Goal: Task Accomplishment & Management: Manage account settings

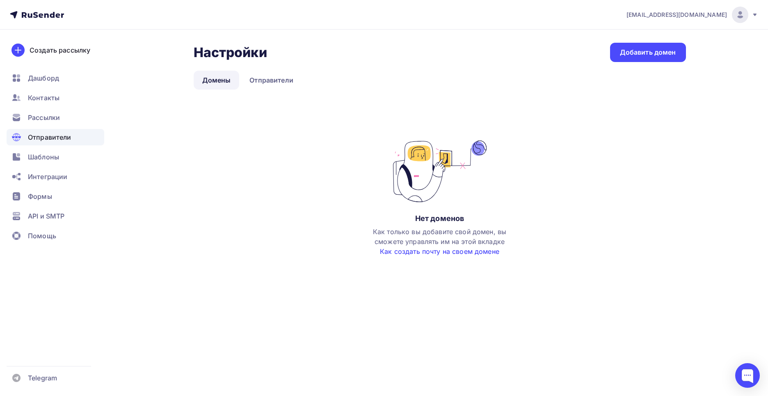
click at [443, 253] on link "Как создать почту на своем домене" at bounding box center [439, 251] width 119 height 8
click at [636, 44] on link "Добавить домен" at bounding box center [648, 52] width 76 height 19
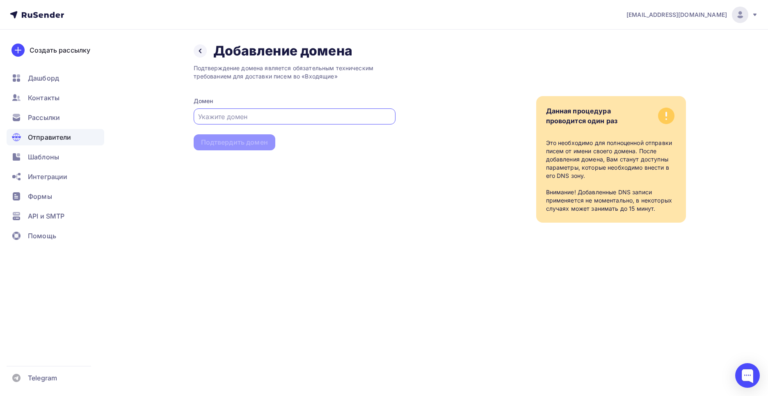
click at [286, 115] on input "text" at bounding box center [294, 117] width 193 height 10
click at [201, 51] on icon at bounding box center [200, 51] width 7 height 7
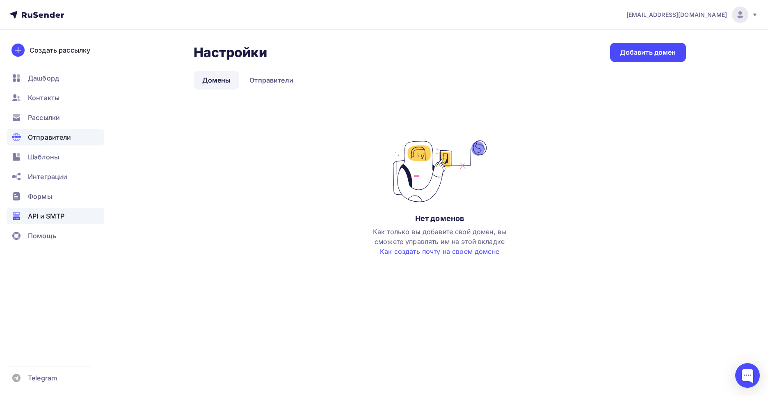
click at [35, 218] on span "API и SMTP" at bounding box center [46, 216] width 37 height 10
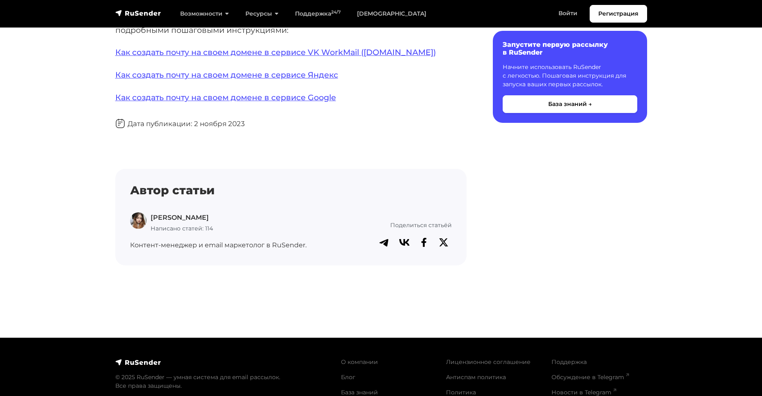
scroll to position [20, 0]
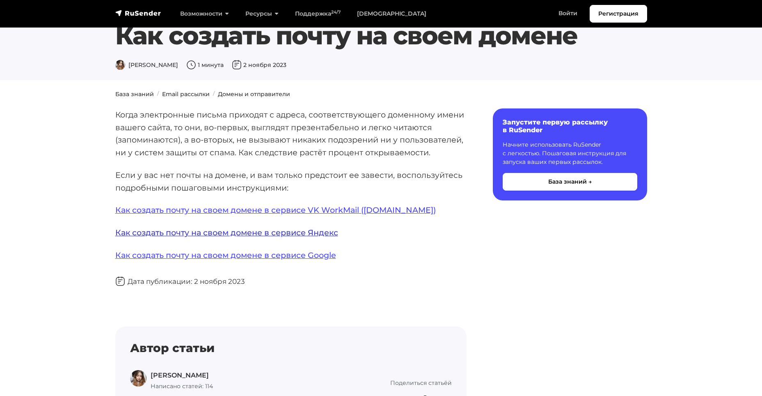
click at [257, 234] on link "Как создать почту на своем домене в сервисе Яндекс" at bounding box center [226, 232] width 223 height 10
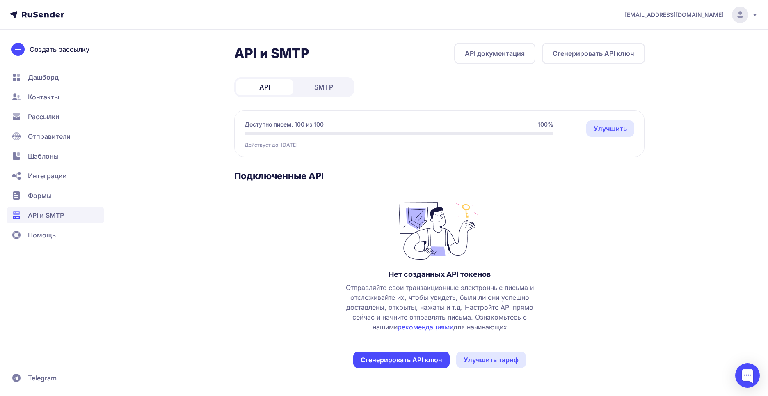
click at [59, 101] on span "Контакты" at bounding box center [43, 97] width 31 height 10
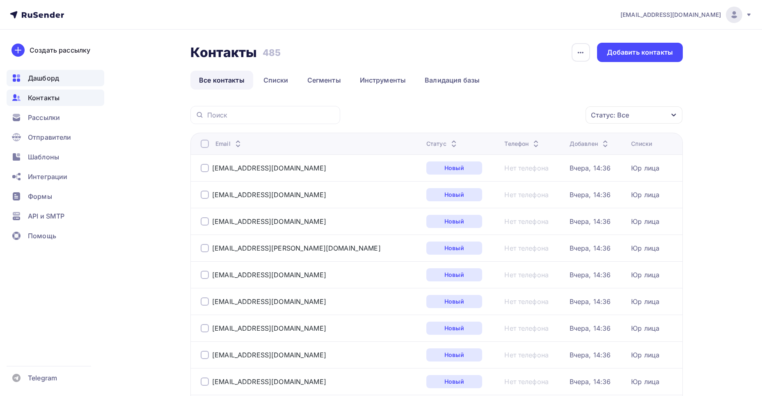
click at [50, 82] on span "Дашборд" at bounding box center [43, 78] width 31 height 10
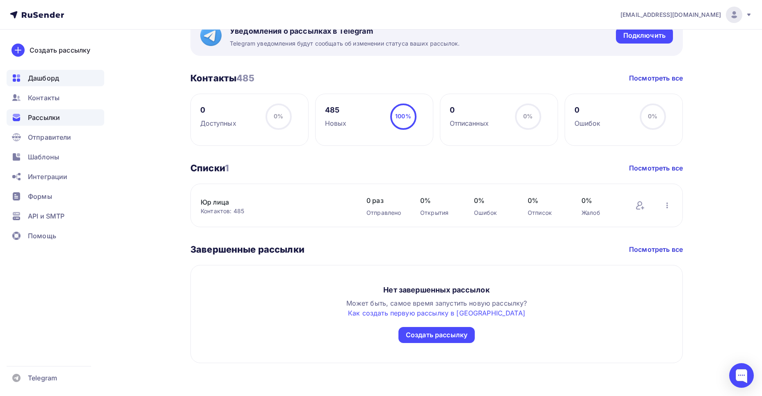
scroll to position [86, 0]
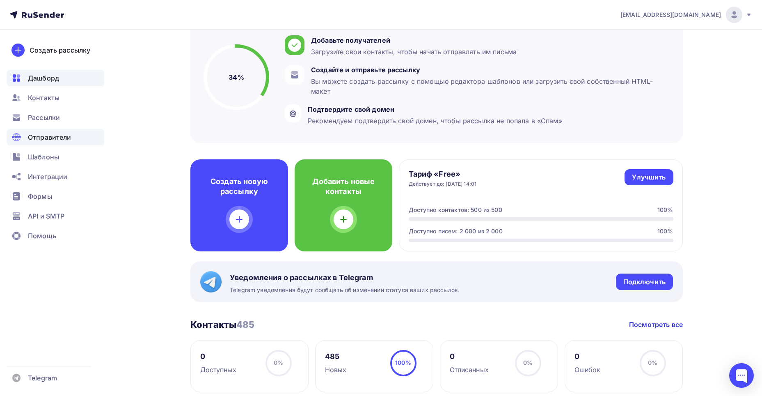
click at [50, 138] on span "Отправители" at bounding box center [50, 137] width 44 height 10
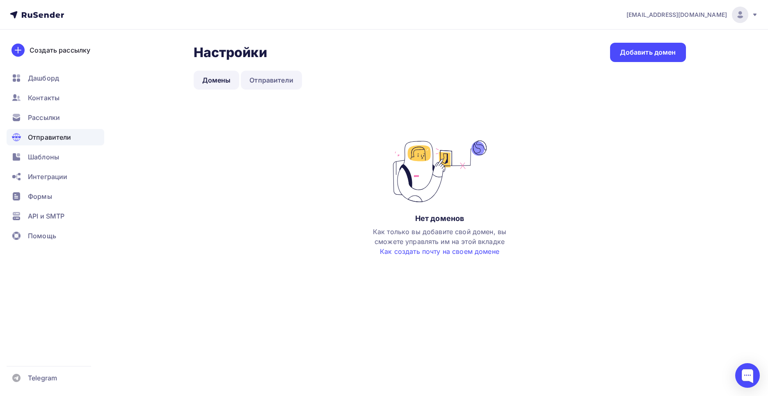
click at [284, 84] on link "Отправители" at bounding box center [271, 80] width 61 height 19
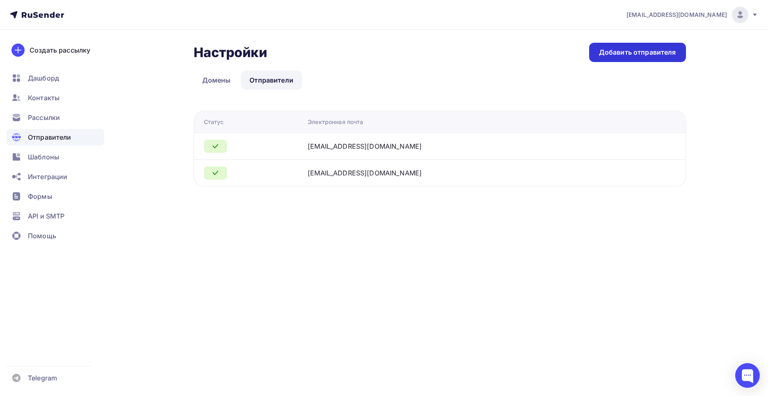
click at [634, 60] on div "Добавить отправителя" at bounding box center [637, 52] width 97 height 19
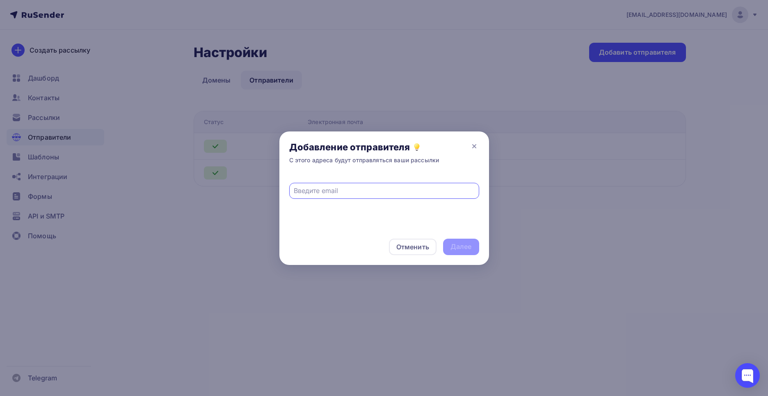
type input "[EMAIL_ADDRESS][DOMAIN_NAME]"
click at [468, 249] on div "Далее" at bounding box center [461, 246] width 21 height 9
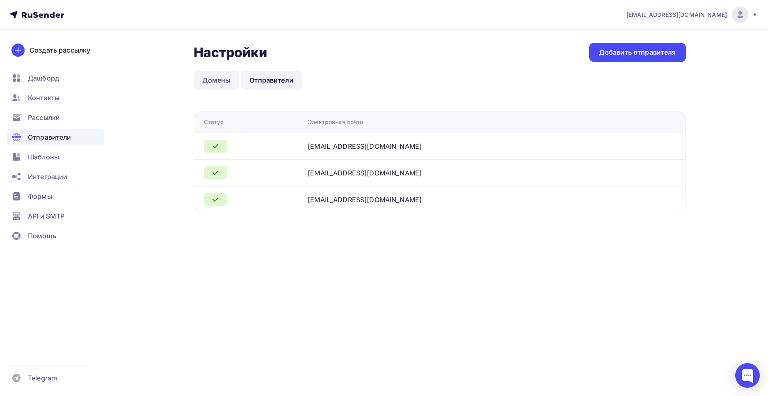
click at [225, 84] on link "Домены" at bounding box center [217, 80] width 46 height 19
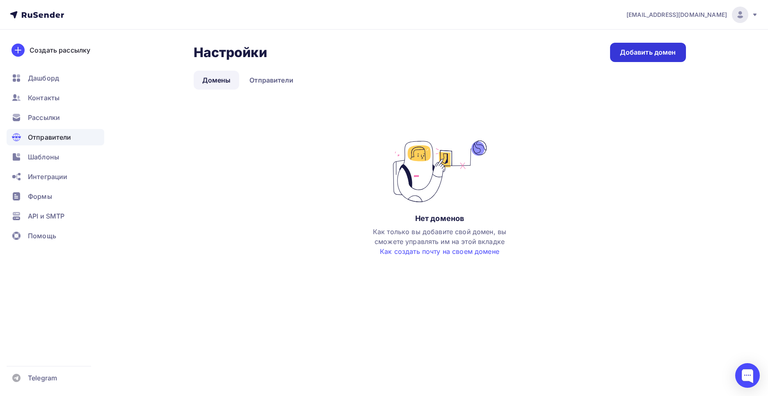
drag, startPoint x: 648, startPoint y: 51, endPoint x: 639, endPoint y: 54, distance: 9.5
click at [648, 51] on div "Добавить домен" at bounding box center [648, 52] width 56 height 9
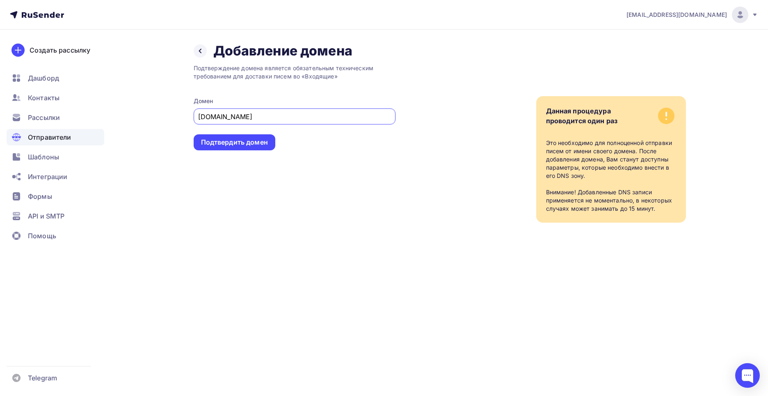
type input "tlk-line.ru"
click at [244, 152] on div "Подтверждение домена является обязательным техническим требованием для доставки…" at bounding box center [295, 140] width 202 height 163
click at [240, 146] on div "Подтвердить домен" at bounding box center [234, 142] width 67 height 9
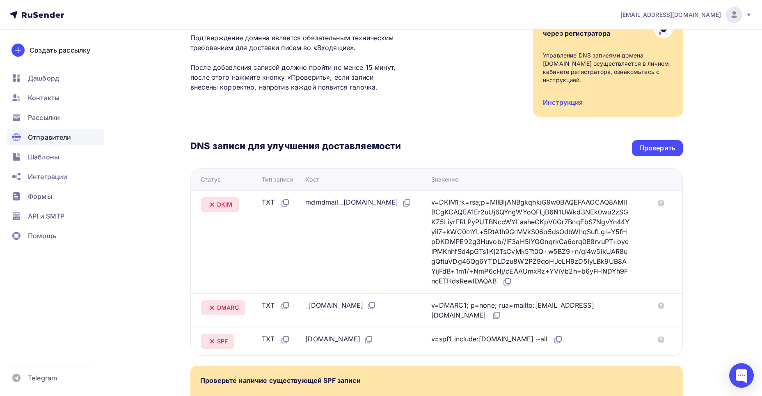
scroll to position [99, 0]
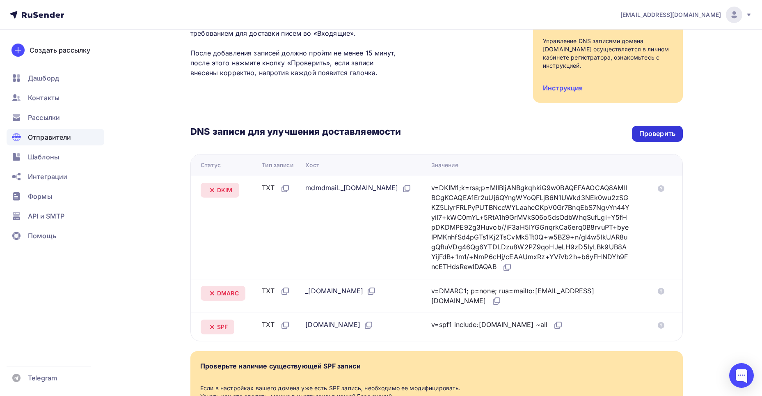
click at [656, 133] on div "Проверить" at bounding box center [657, 134] width 51 height 16
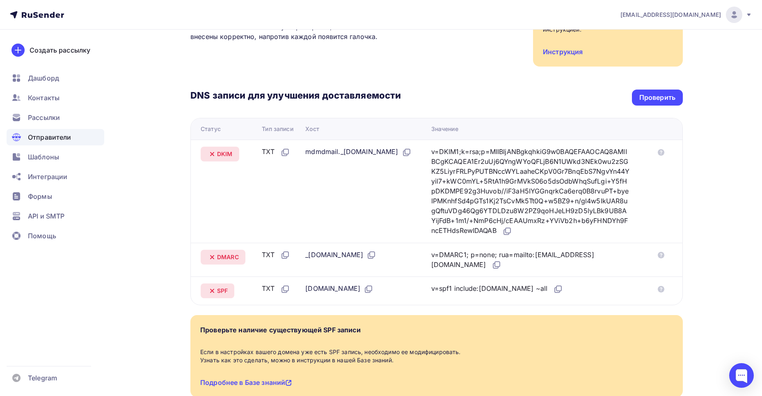
scroll to position [181, 0]
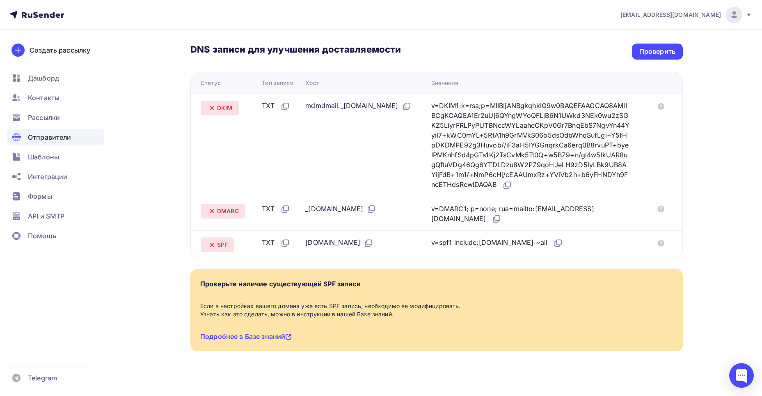
click at [214, 240] on icon at bounding box center [212, 245] width 10 height 10
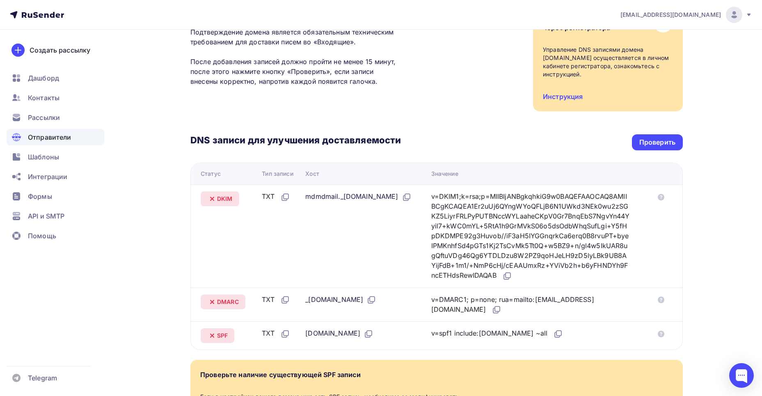
scroll to position [17, 0]
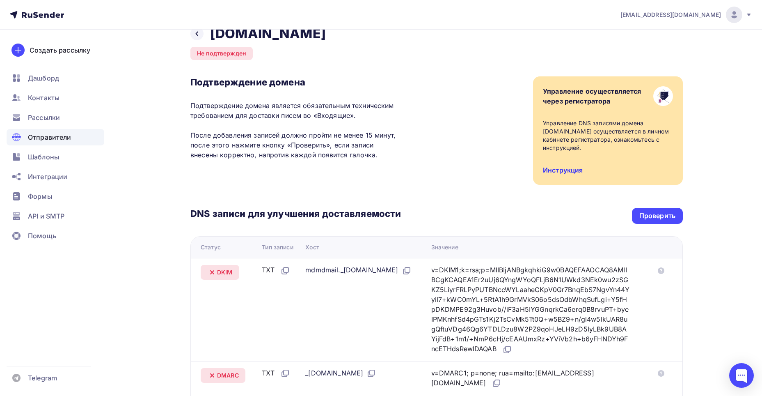
click at [557, 166] on link "Инструкция" at bounding box center [563, 170] width 40 height 8
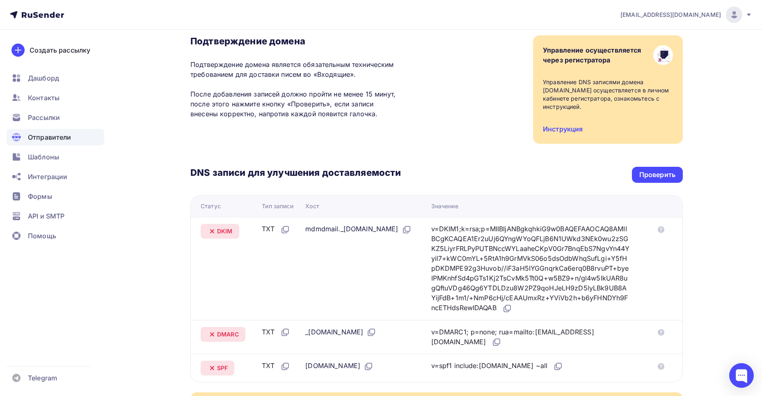
scroll to position [0, 0]
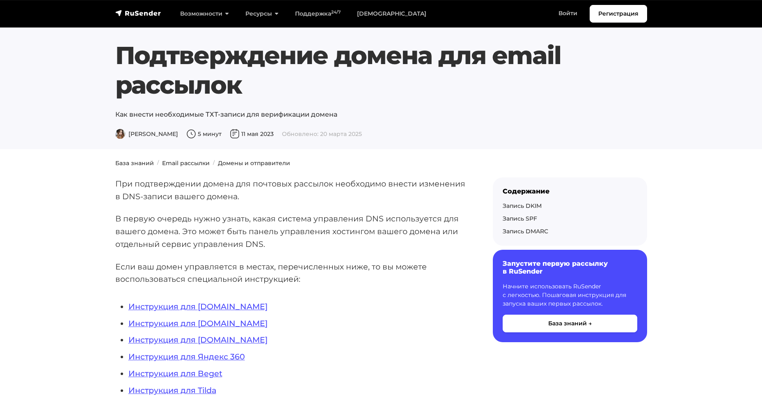
scroll to position [82, 0]
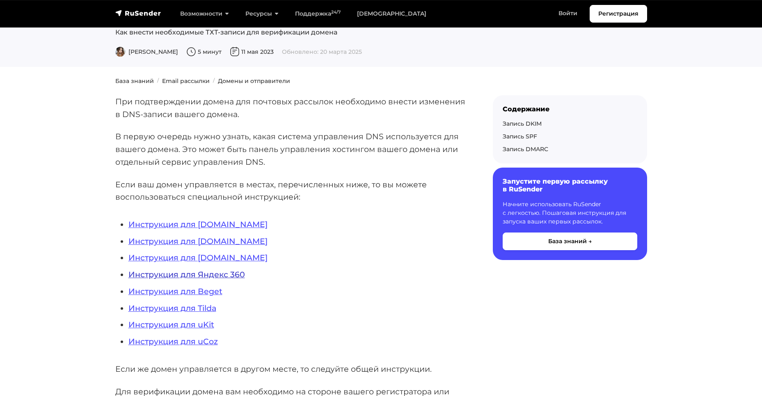
click at [222, 271] on link "Инструкция для Яндекс 360" at bounding box center [186, 274] width 117 height 10
